Goal: Task Accomplishment & Management: Manage account settings

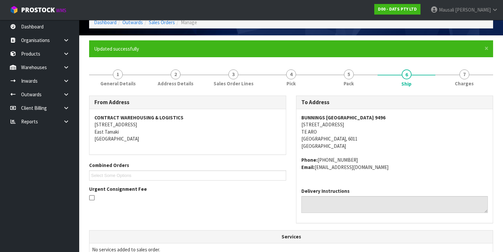
scroll to position [79, 0]
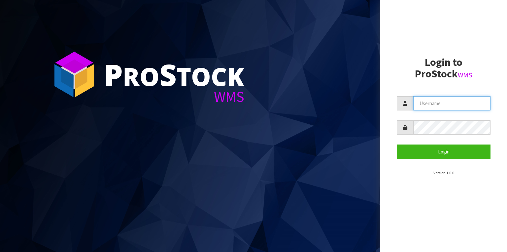
click at [458, 103] on input "text" at bounding box center [451, 103] width 77 height 14
type input "POLLY"
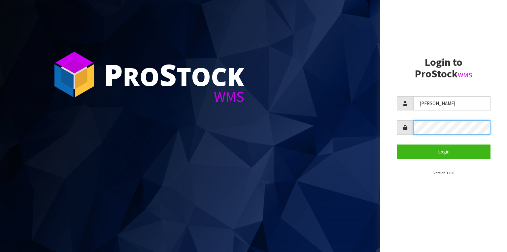
click at [397, 144] on button "Login" at bounding box center [444, 151] width 94 height 14
